Goal: Information Seeking & Learning: Find specific fact

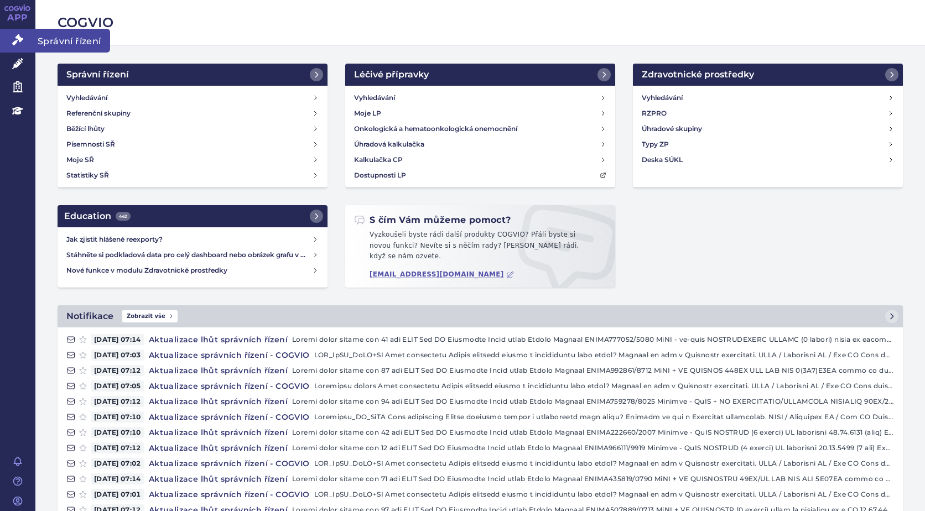
click at [18, 40] on icon at bounding box center [17, 39] width 11 height 11
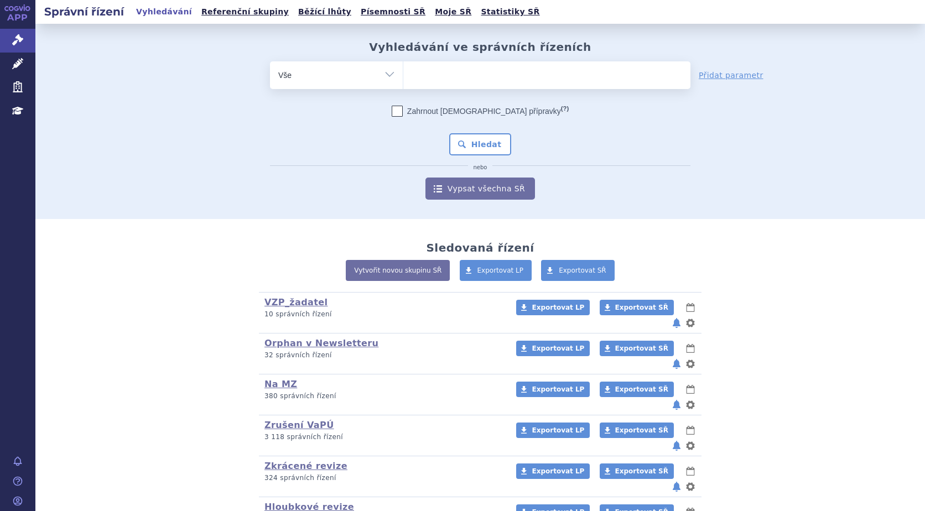
click at [414, 74] on ul at bounding box center [546, 72] width 287 height 23
click at [403, 74] on select at bounding box center [403, 75] width 1 height 28
type input "fi"
type input "fil"
type input "fils"
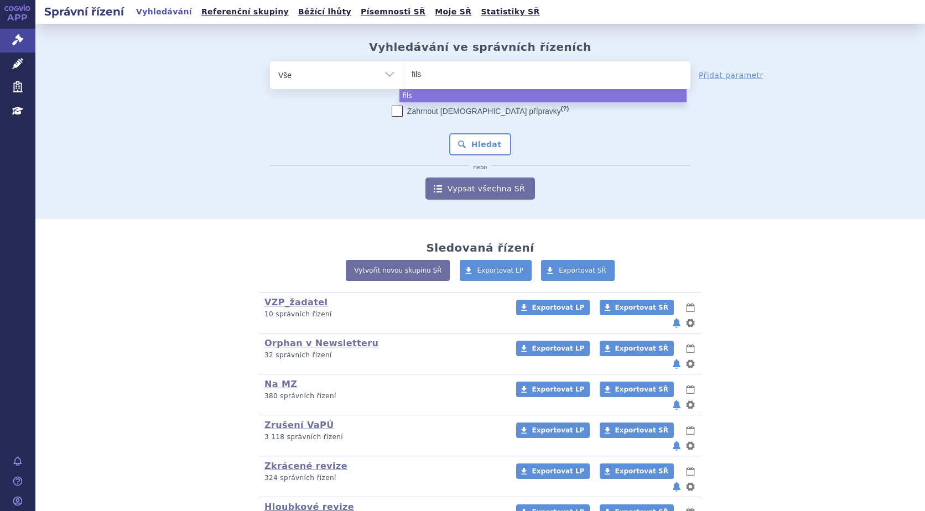
type input "filsu"
type input "filsuve"
type input "filsuvez"
select select "filsuvez"
click at [470, 141] on button "Hledat" at bounding box center [480, 144] width 63 height 22
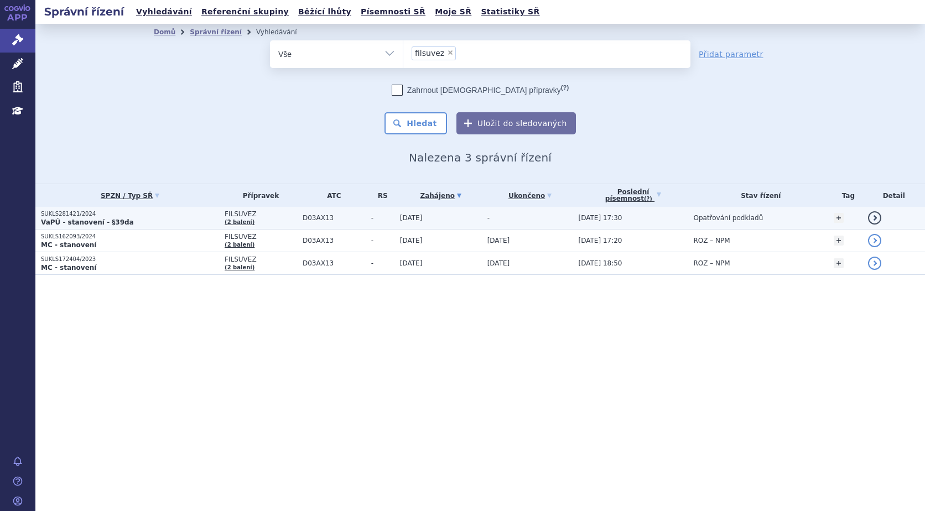
click at [72, 219] on strong "VaPÚ - stanovení - §39da" at bounding box center [87, 223] width 93 height 8
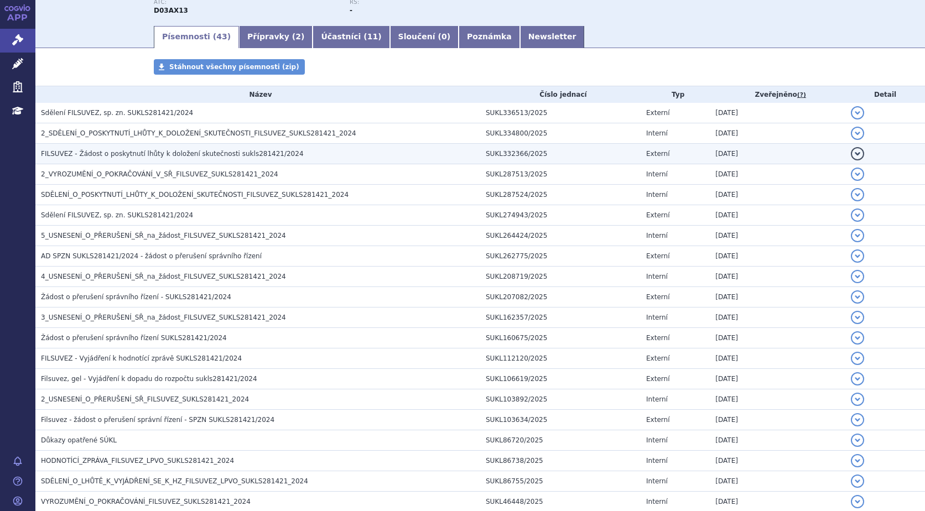
scroll to position [221, 0]
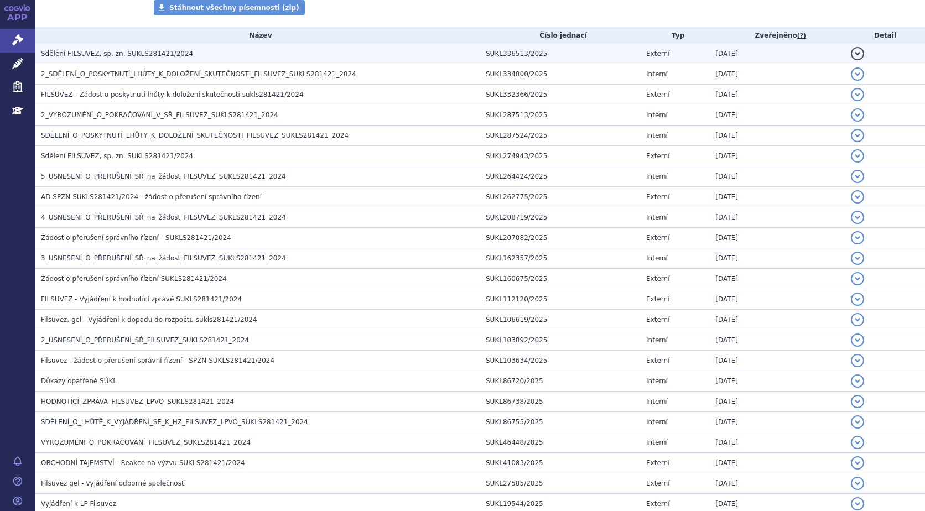
click at [100, 56] on span "Sdělení FILSUVEZ, sp. zn. SUKLS281421/2024" at bounding box center [117, 54] width 152 height 8
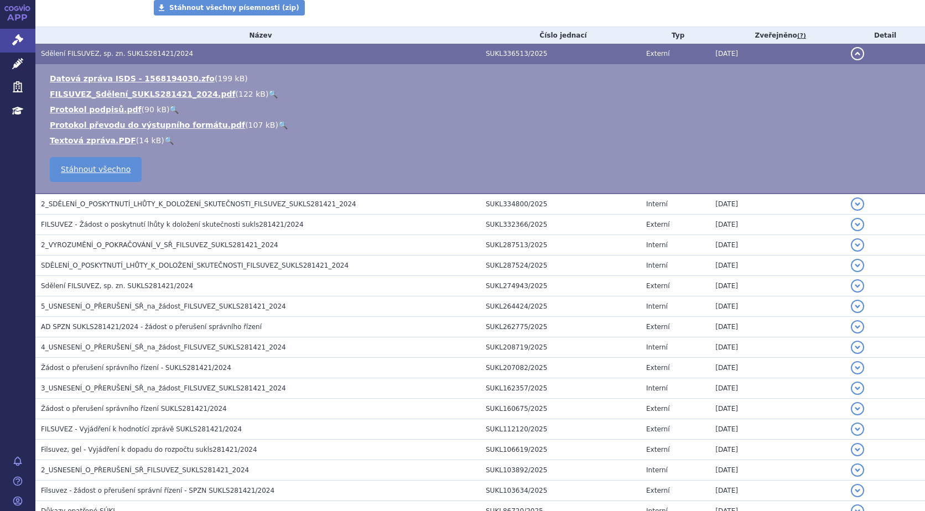
click at [268, 94] on link "🔍" at bounding box center [272, 94] width 9 height 9
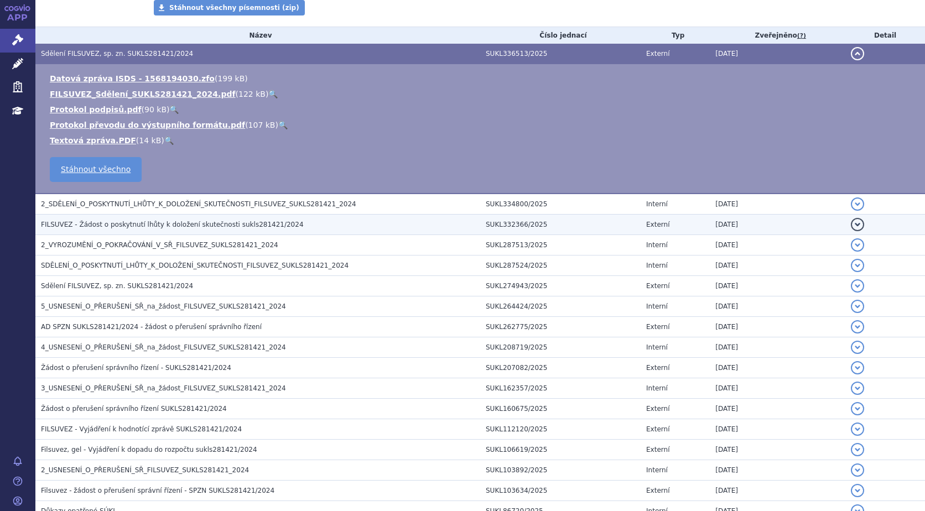
click at [168, 226] on span "FILSUVEZ - Žádost o poskytnutí lhůty k doložení skutečnosti sukls281421/2024" at bounding box center [172, 225] width 263 height 8
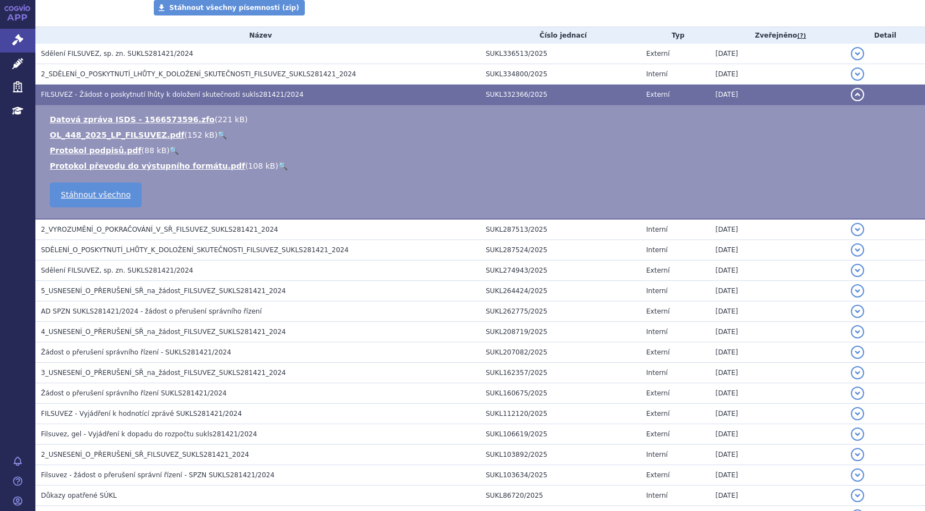
click at [217, 134] on link "🔍" at bounding box center [221, 135] width 9 height 9
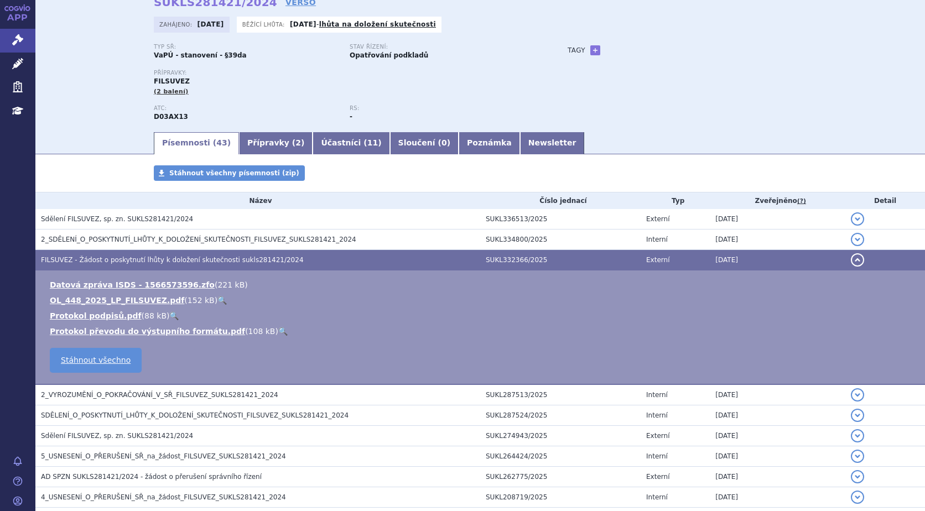
scroll to position [0, 0]
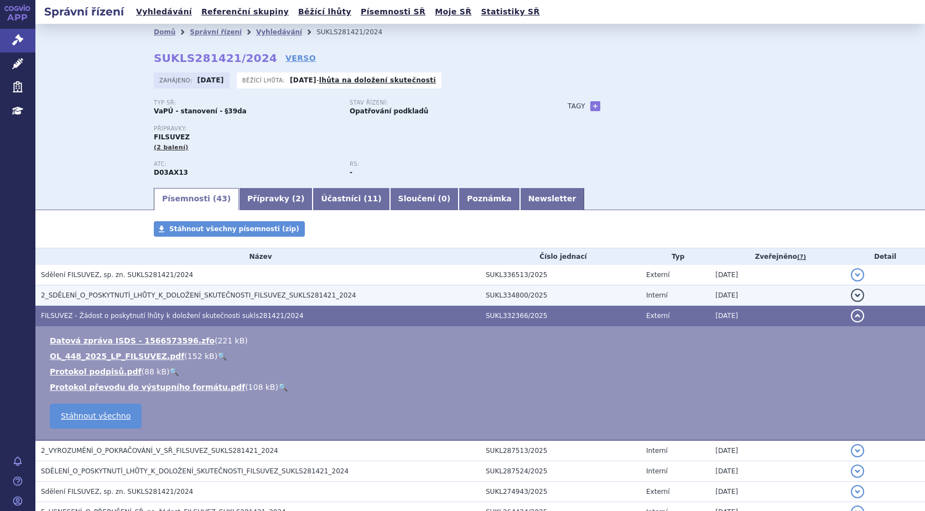
click at [191, 294] on span "2_SDĚLENÍ_O_POSKYTNUTÍ_LHŮTY_K_DOLOŽENÍ_SKUTEČNOSTI_FILSUVEZ_SUKLS281421_2024" at bounding box center [198, 296] width 315 height 8
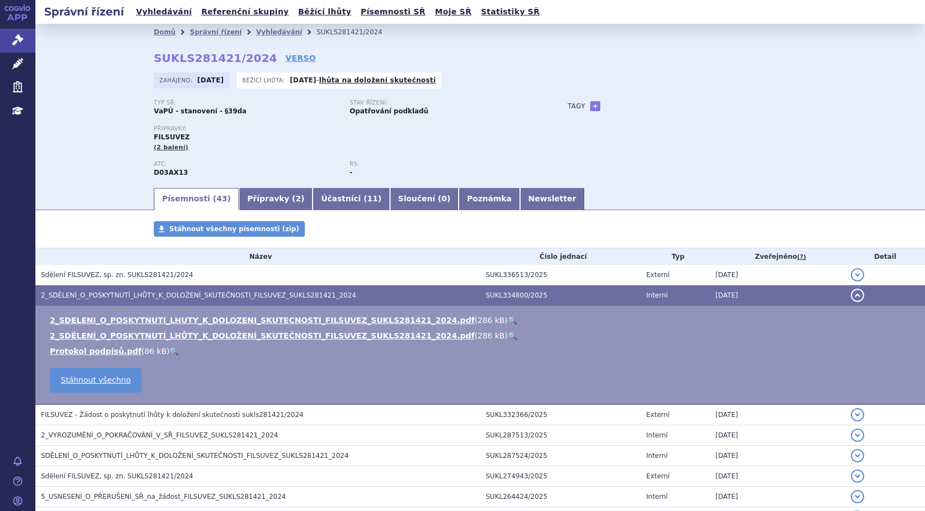
click at [508, 321] on link "🔍" at bounding box center [512, 320] width 9 height 9
